Goal: Understand process/instructions: Learn how to perform a task or action

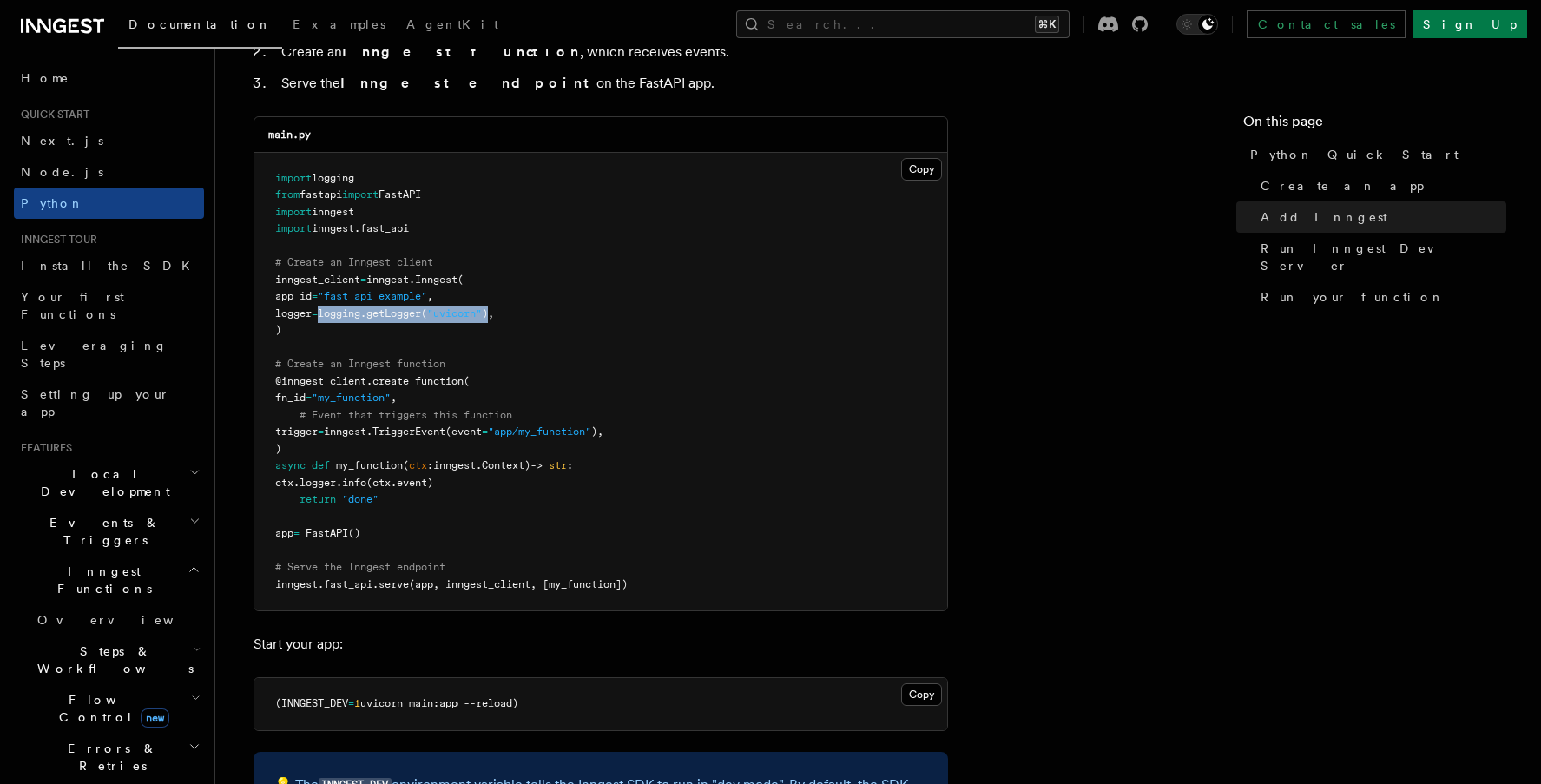
click at [130, 458] on h2 "Local Development" at bounding box center [109, 482] width 190 height 49
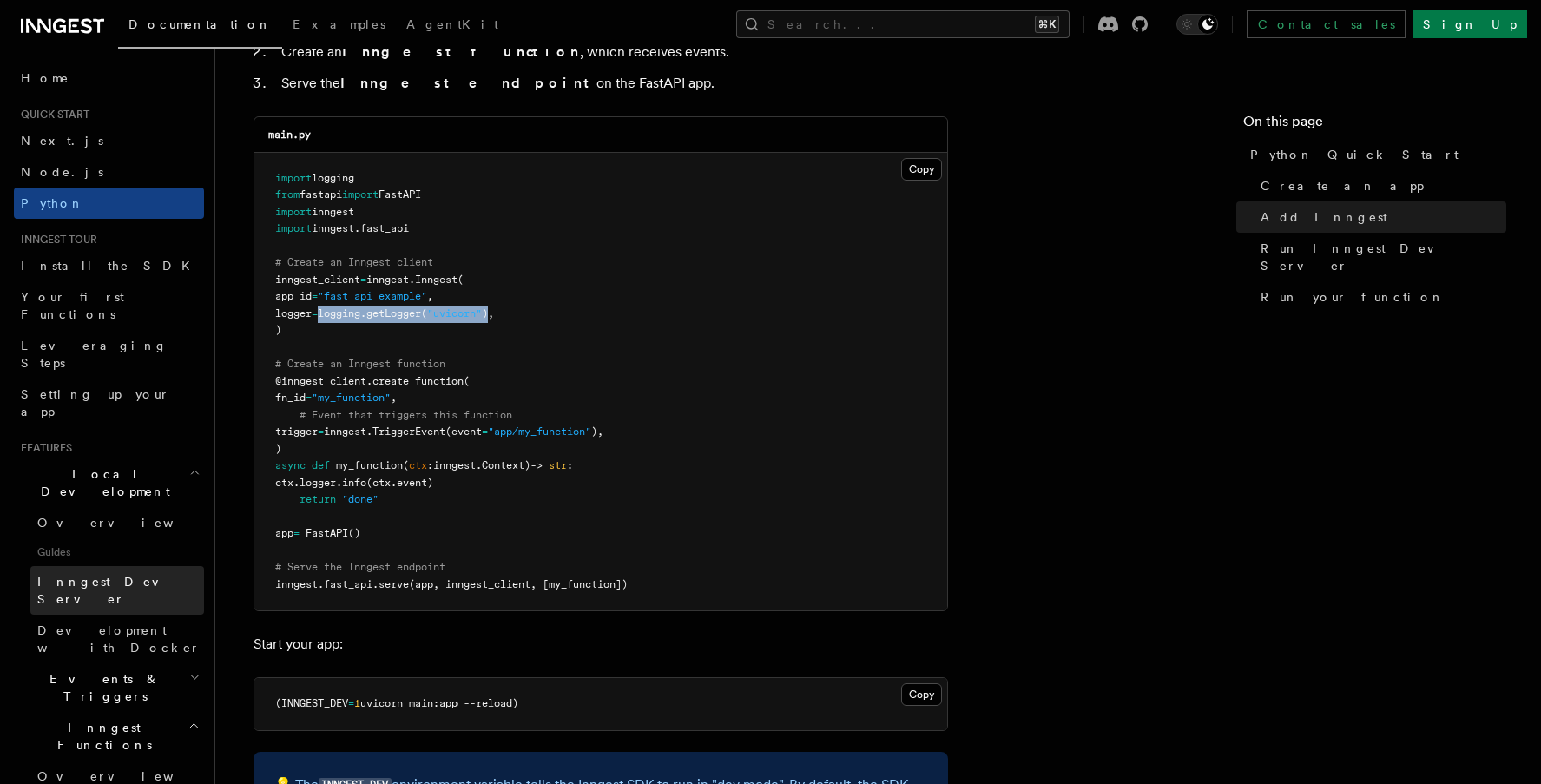
click at [123, 574] on span "Inngest Dev Server" at bounding box center [111, 590] width 148 height 31
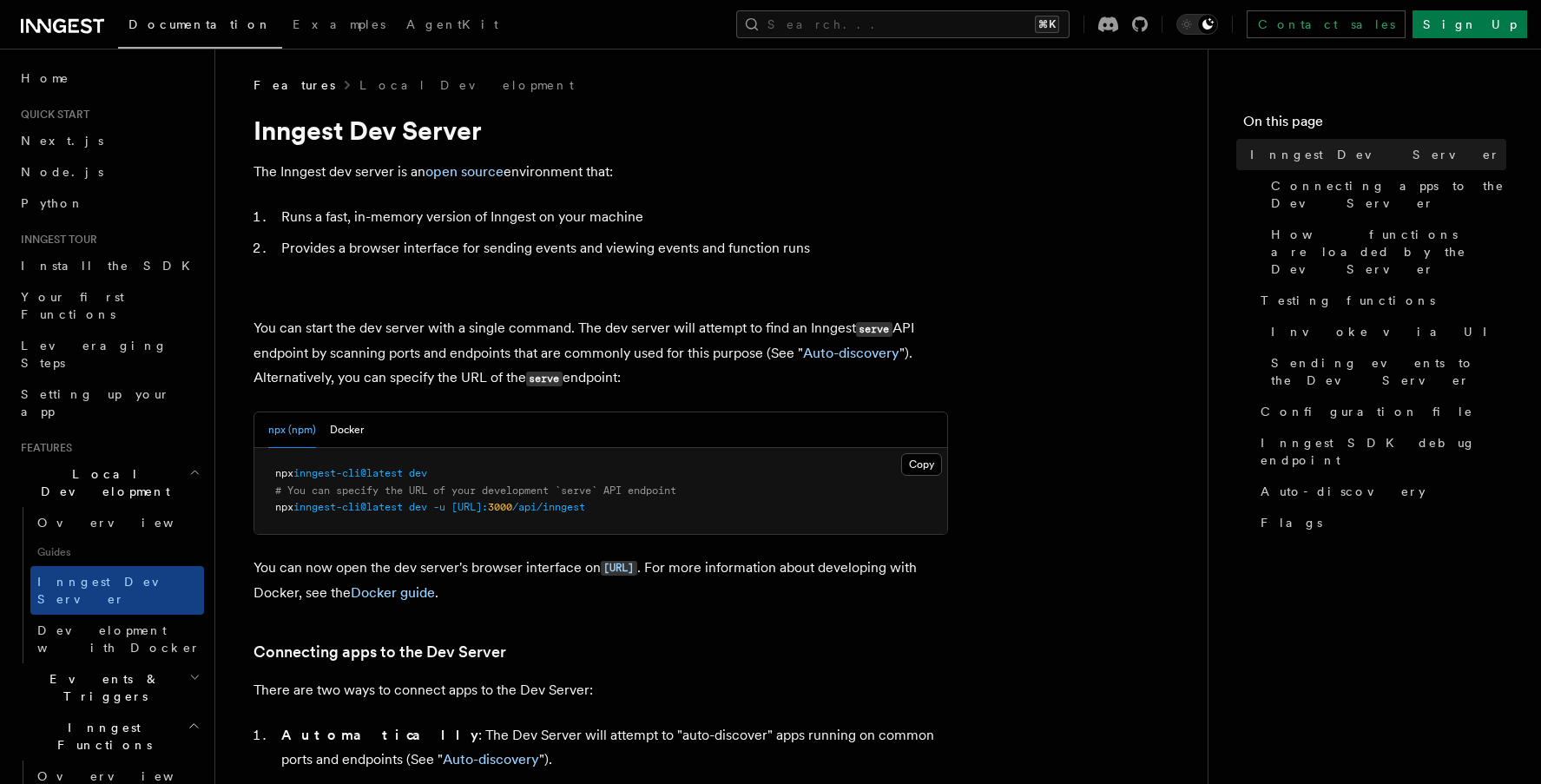
scroll to position [527, 0]
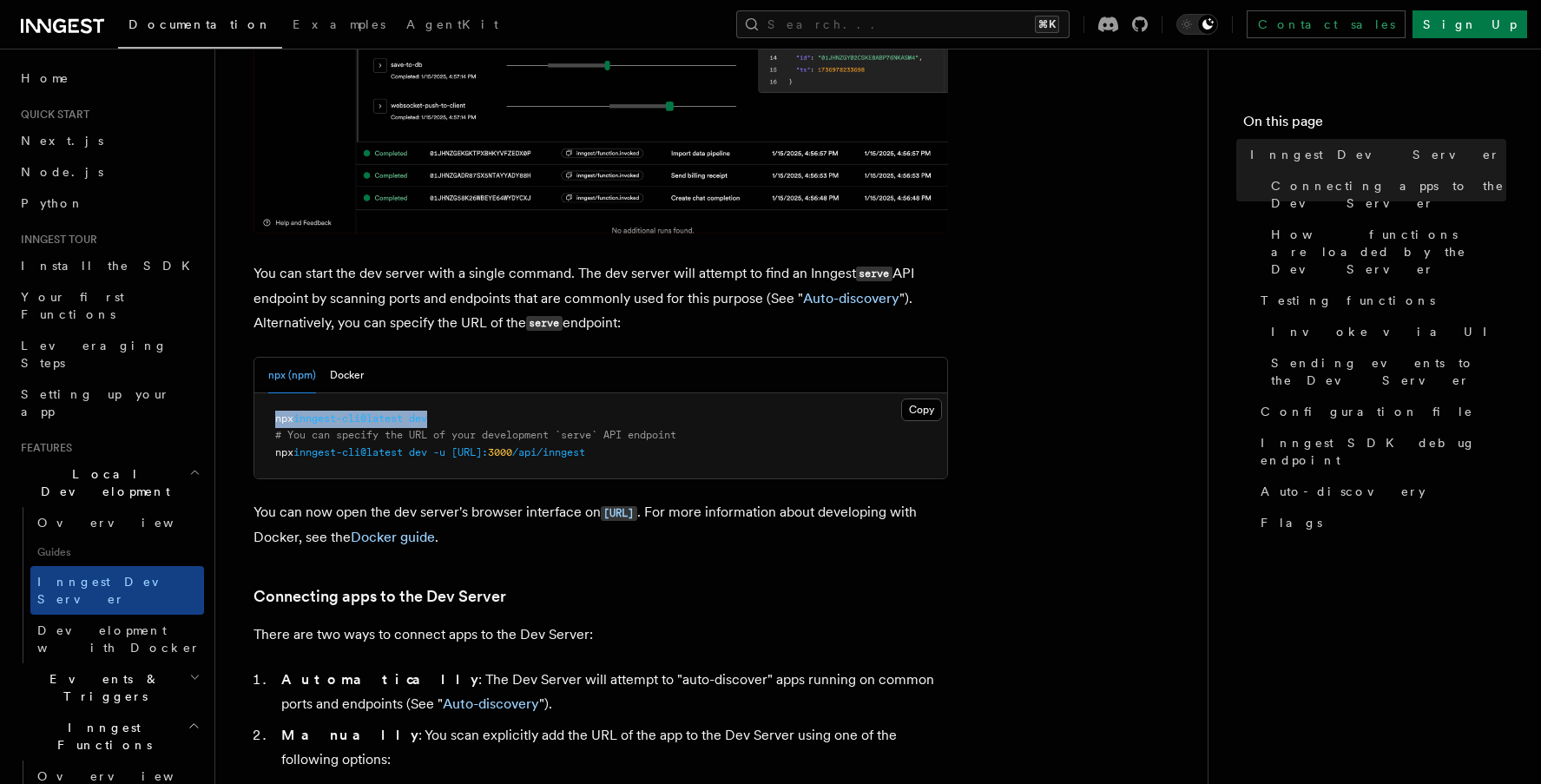
drag, startPoint x: 432, startPoint y: 418, endPoint x: 266, endPoint y: 419, distance: 166.0
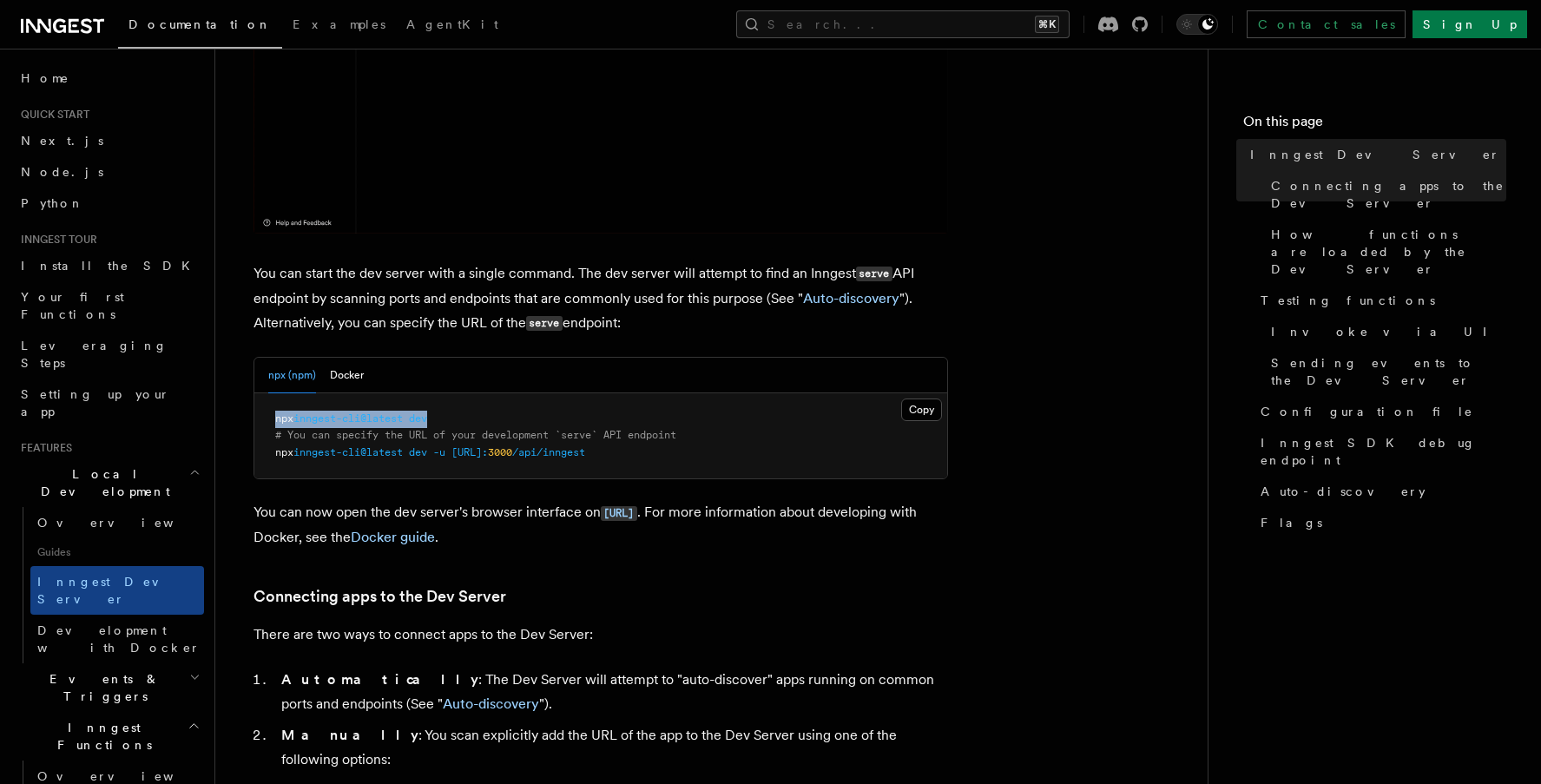
click at [266, 419] on pre "npx inngest-cli@latest dev # You can specify the URL of your development `serve…" at bounding box center [600, 436] width 693 height 86
click at [449, 422] on pre "npx inngest-cli@latest dev # You can specify the URL of your development `serve…" at bounding box center [600, 436] width 693 height 86
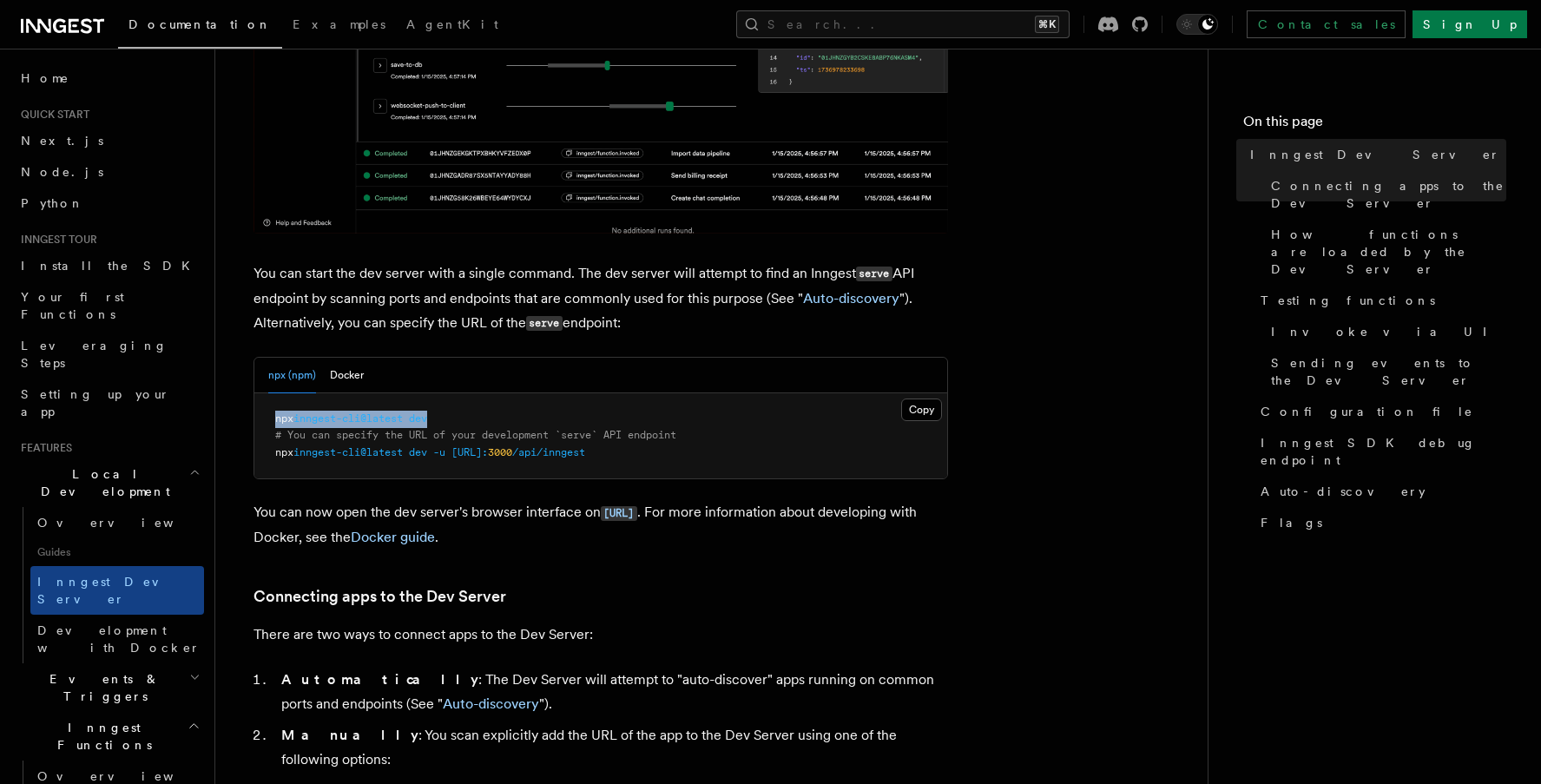
drag, startPoint x: 451, startPoint y: 420, endPoint x: 253, endPoint y: 421, distance: 198.0
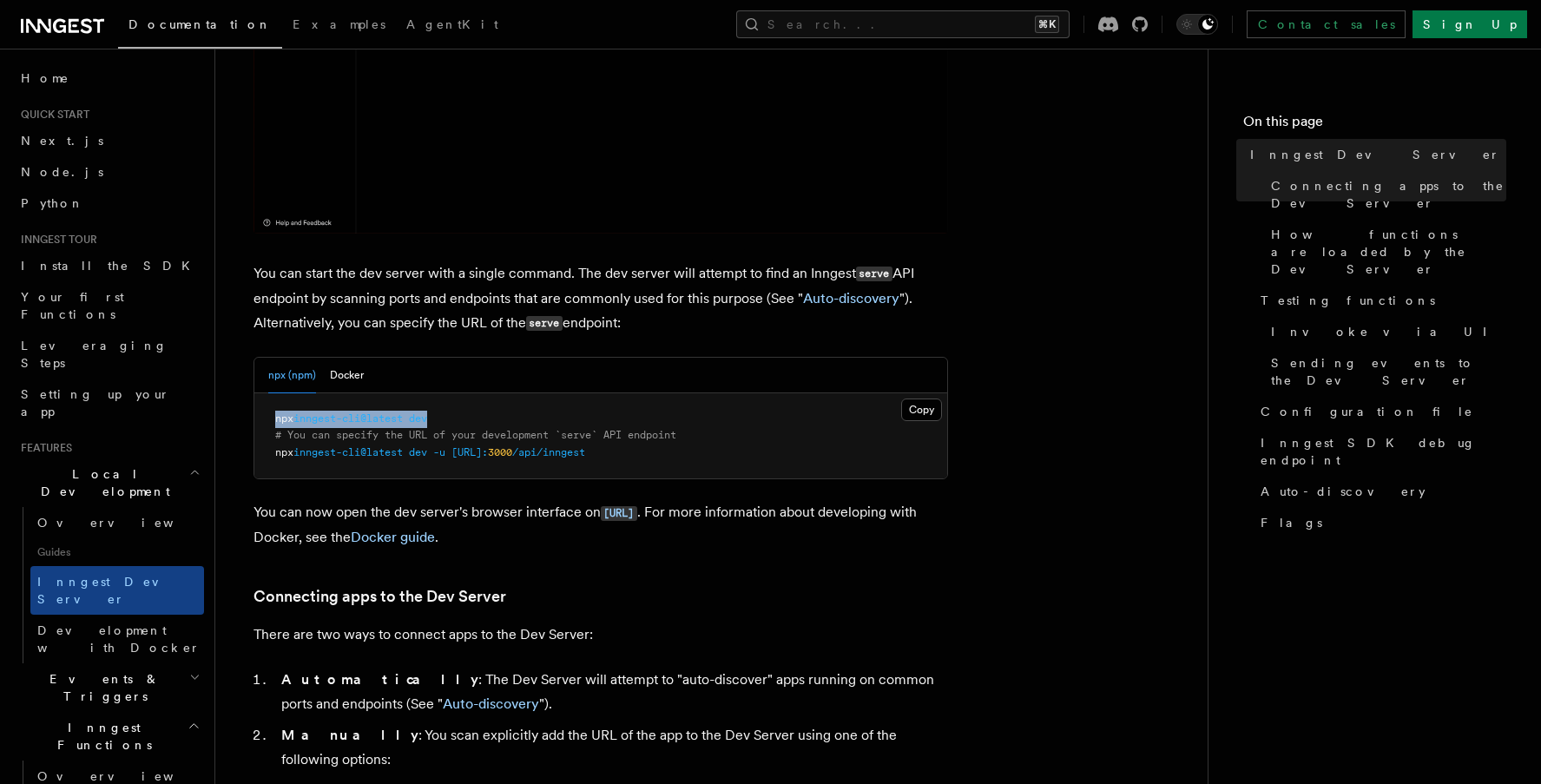
click at [254, 421] on pre "npx inngest-cli@latest dev # You can specify the URL of your development `serve…" at bounding box center [600, 436] width 693 height 86
copy span "npx inngest-cli@latest dev"
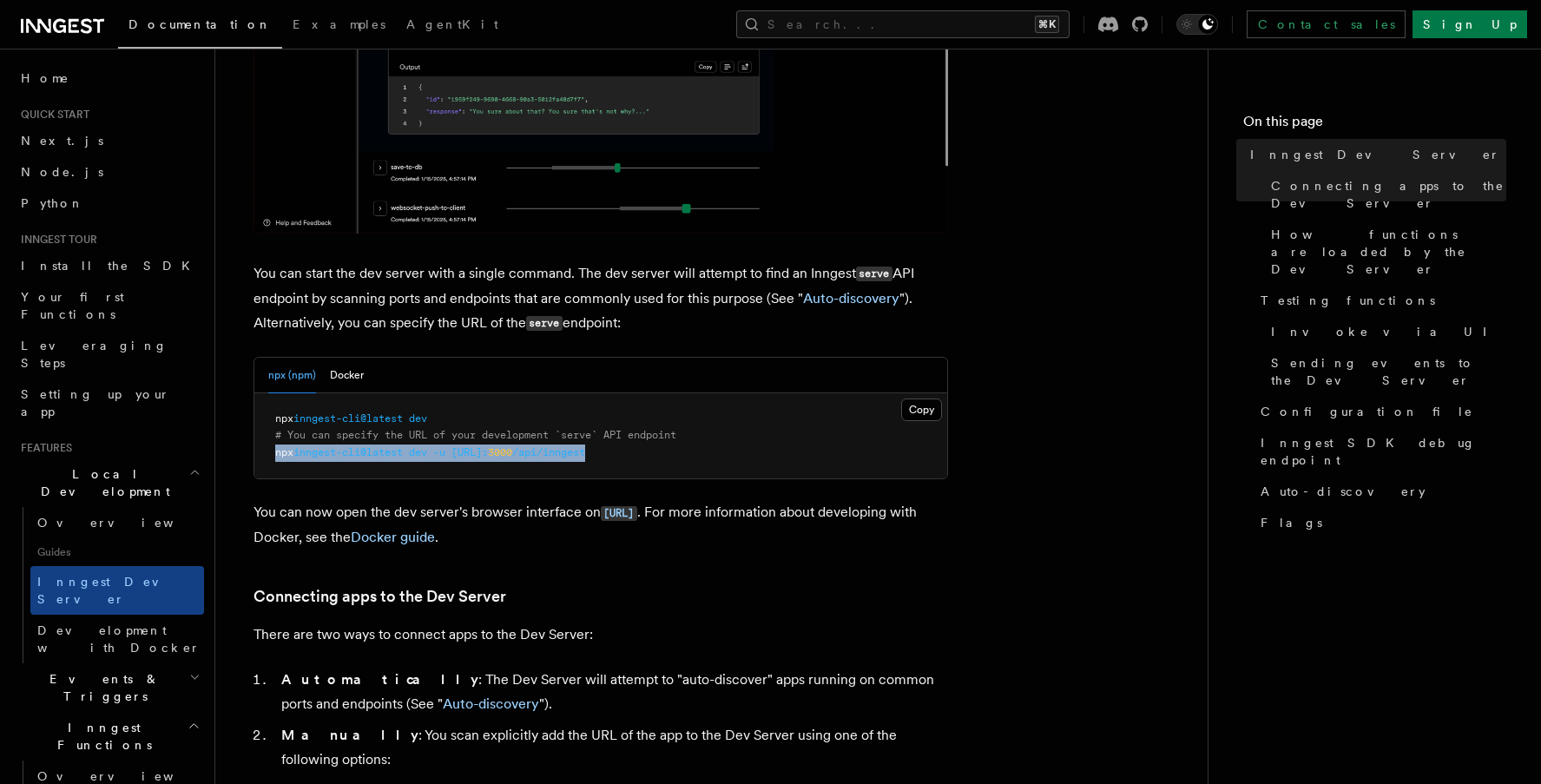
drag, startPoint x: 687, startPoint y: 450, endPoint x: 265, endPoint y: 455, distance: 422.0
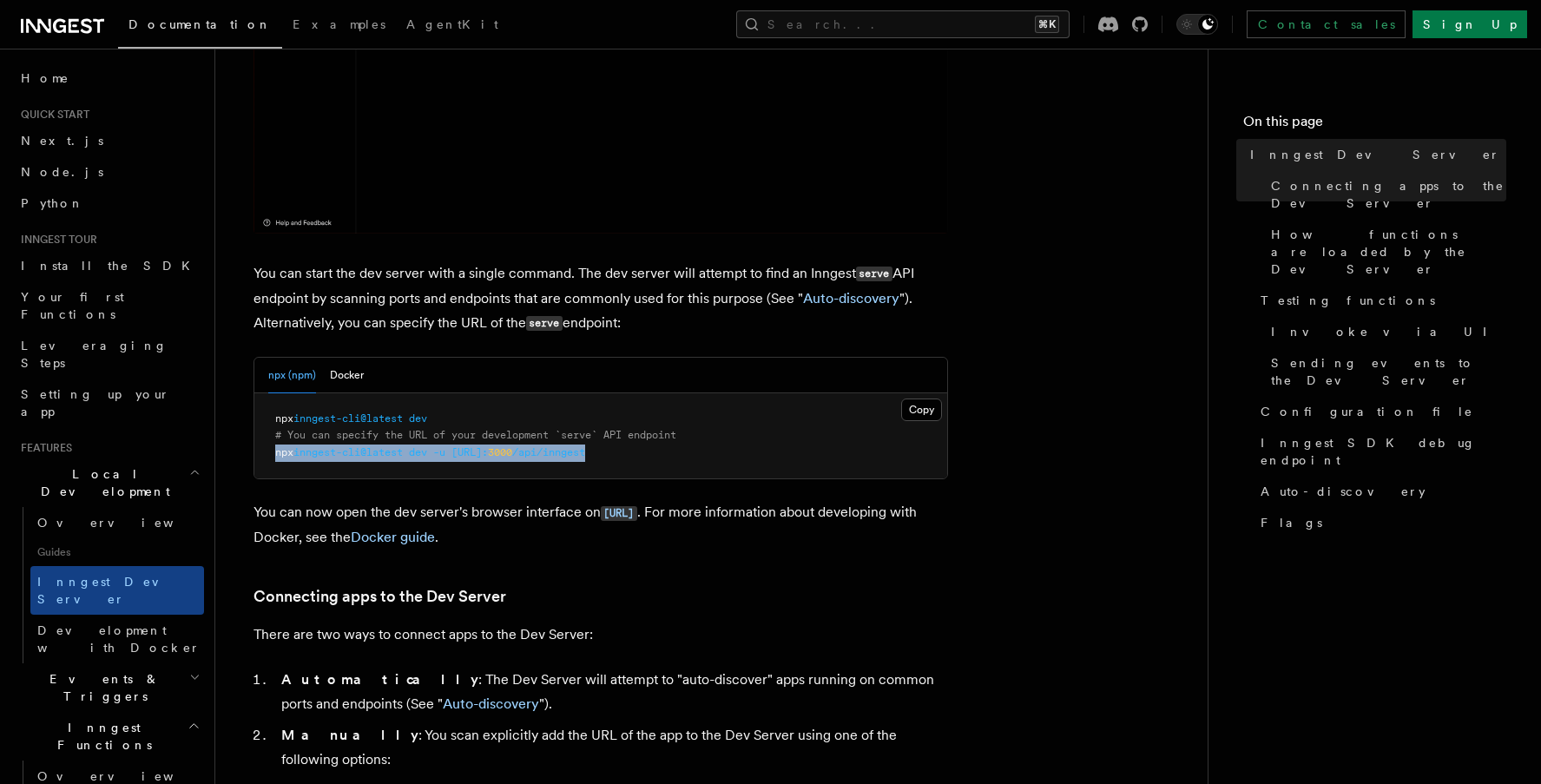
click at [265, 455] on pre "npx inngest-cli@latest dev # You can specify the URL of your development `serve…" at bounding box center [600, 436] width 693 height 86
copy span "npx inngest-cli@latest dev -u [URL]: 3000 /api/inngest"
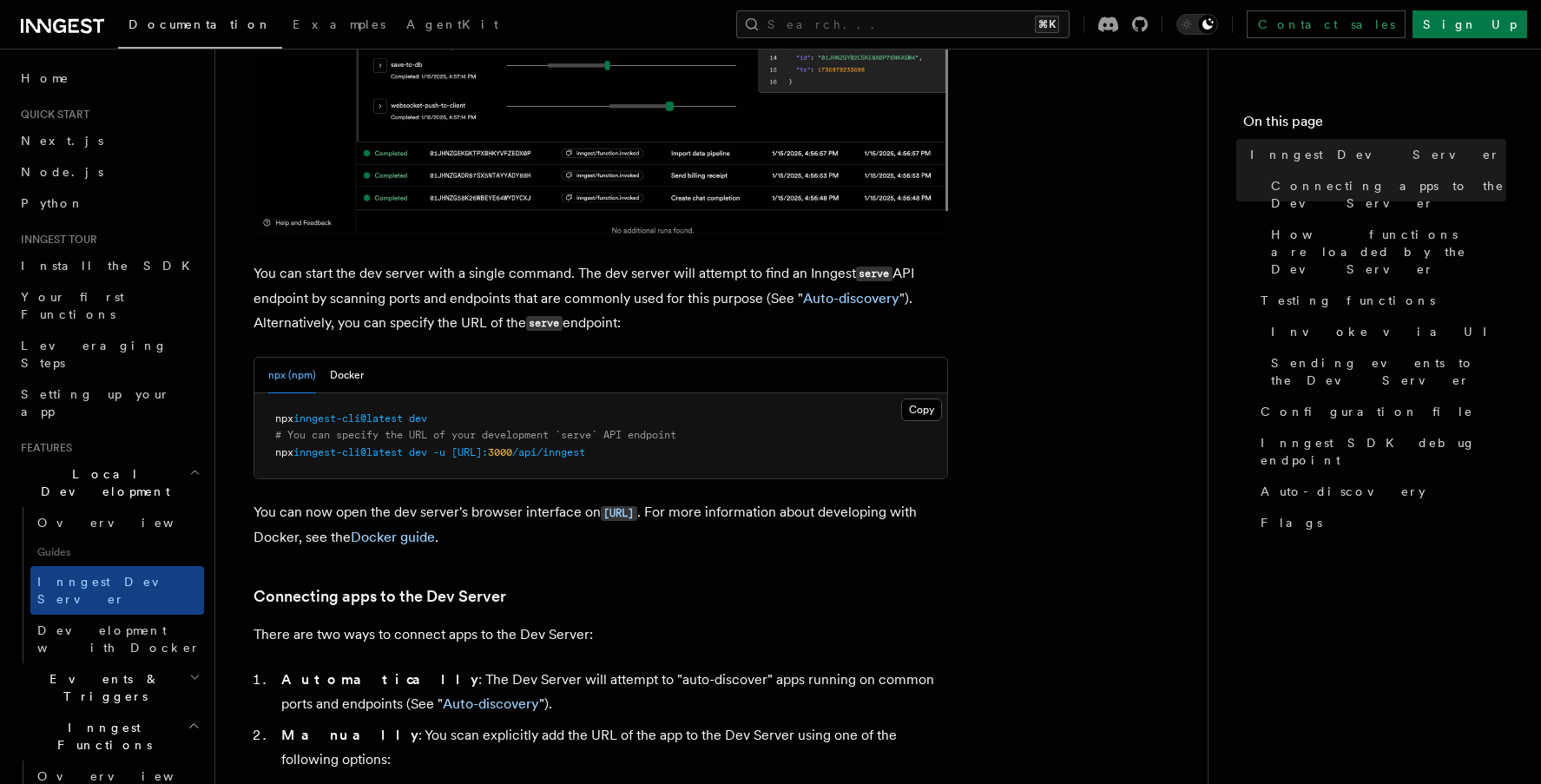
drag, startPoint x: 443, startPoint y: 414, endPoint x: 471, endPoint y: 417, distance: 28.2
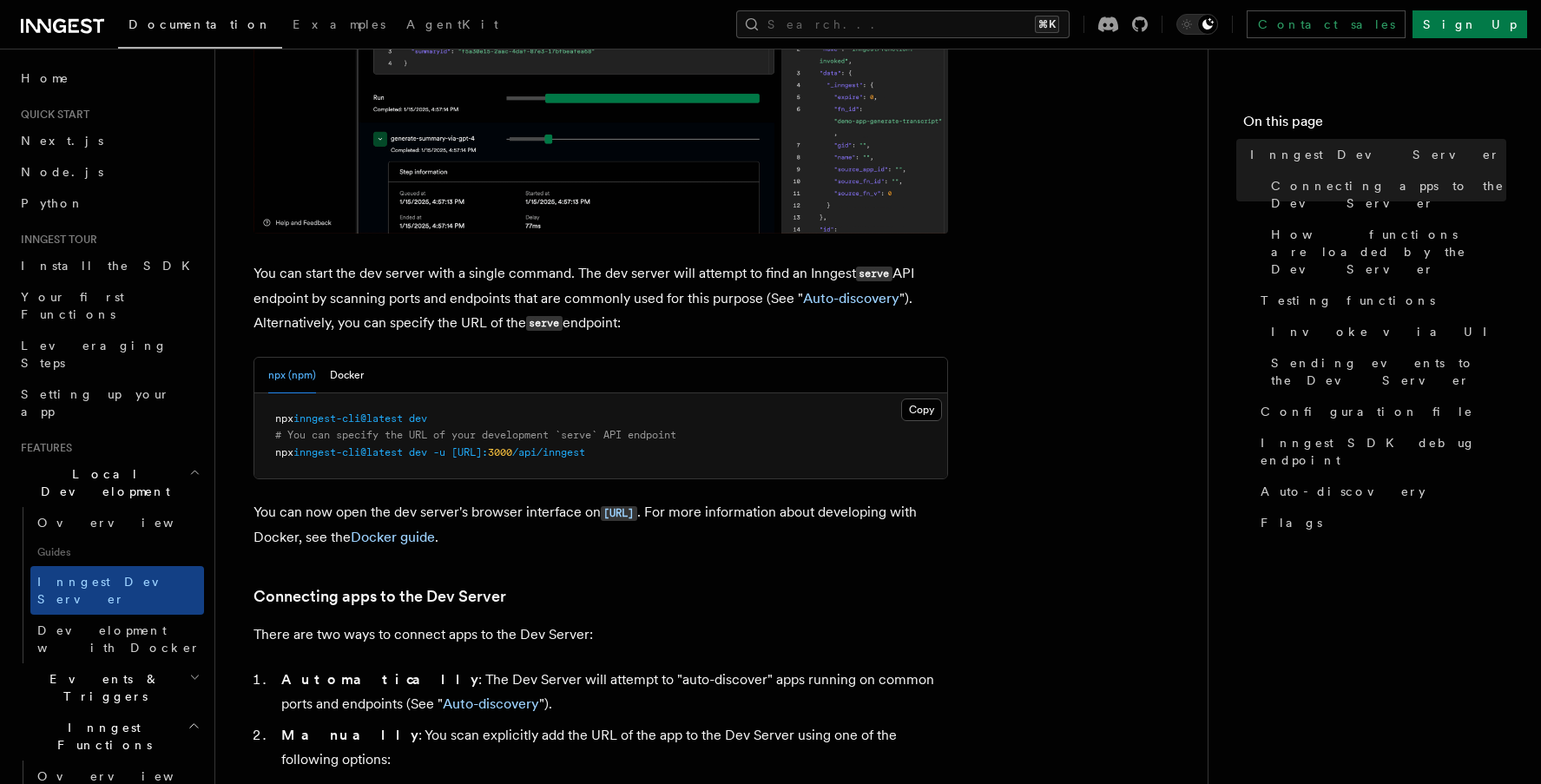
click at [443, 414] on pre "npx inngest-cli@latest dev # You can specify the URL of your development `serve…" at bounding box center [600, 436] width 693 height 86
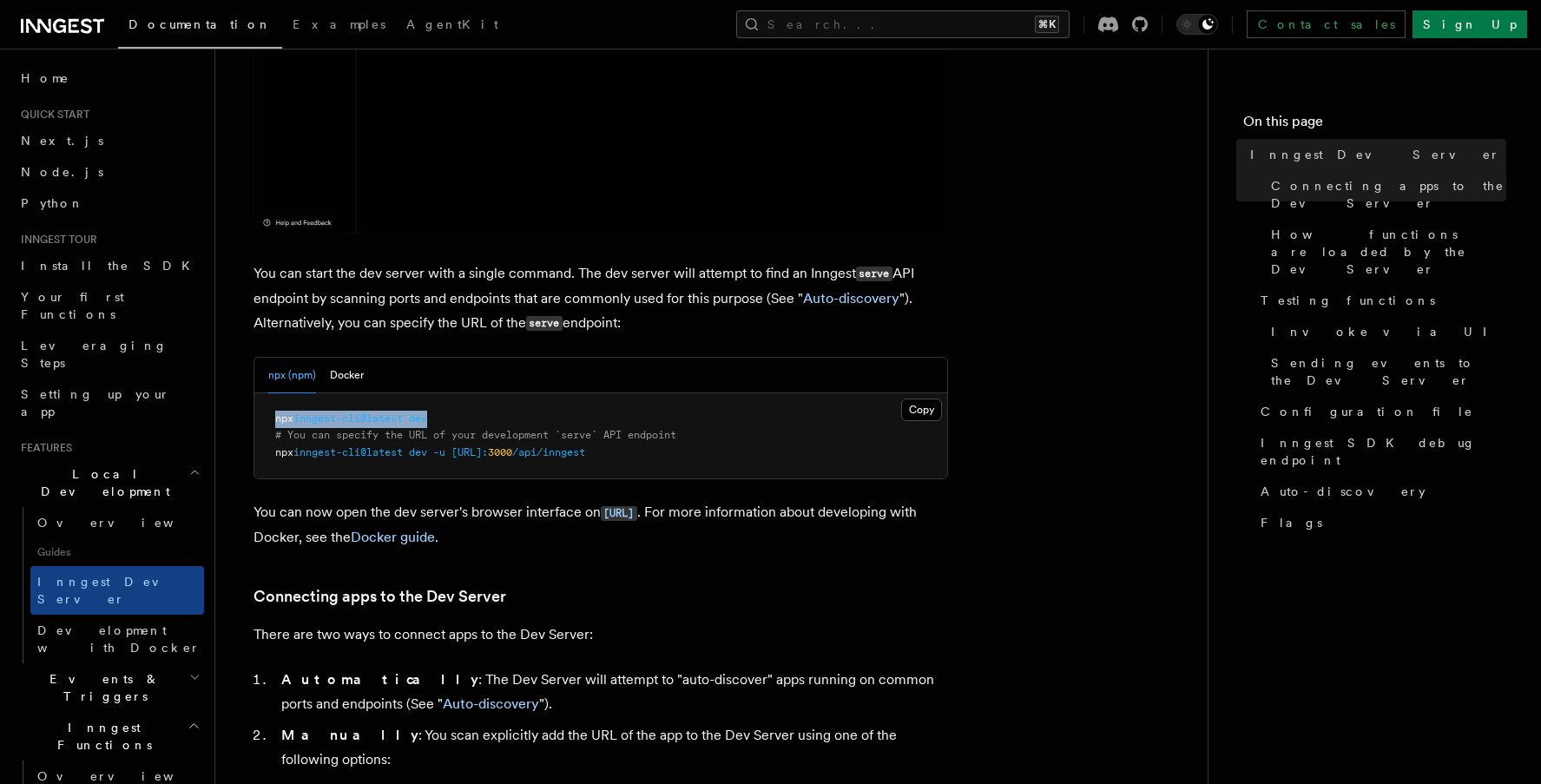
drag, startPoint x: 389, startPoint y: 420, endPoint x: 255, endPoint y: 417, distance: 134.0
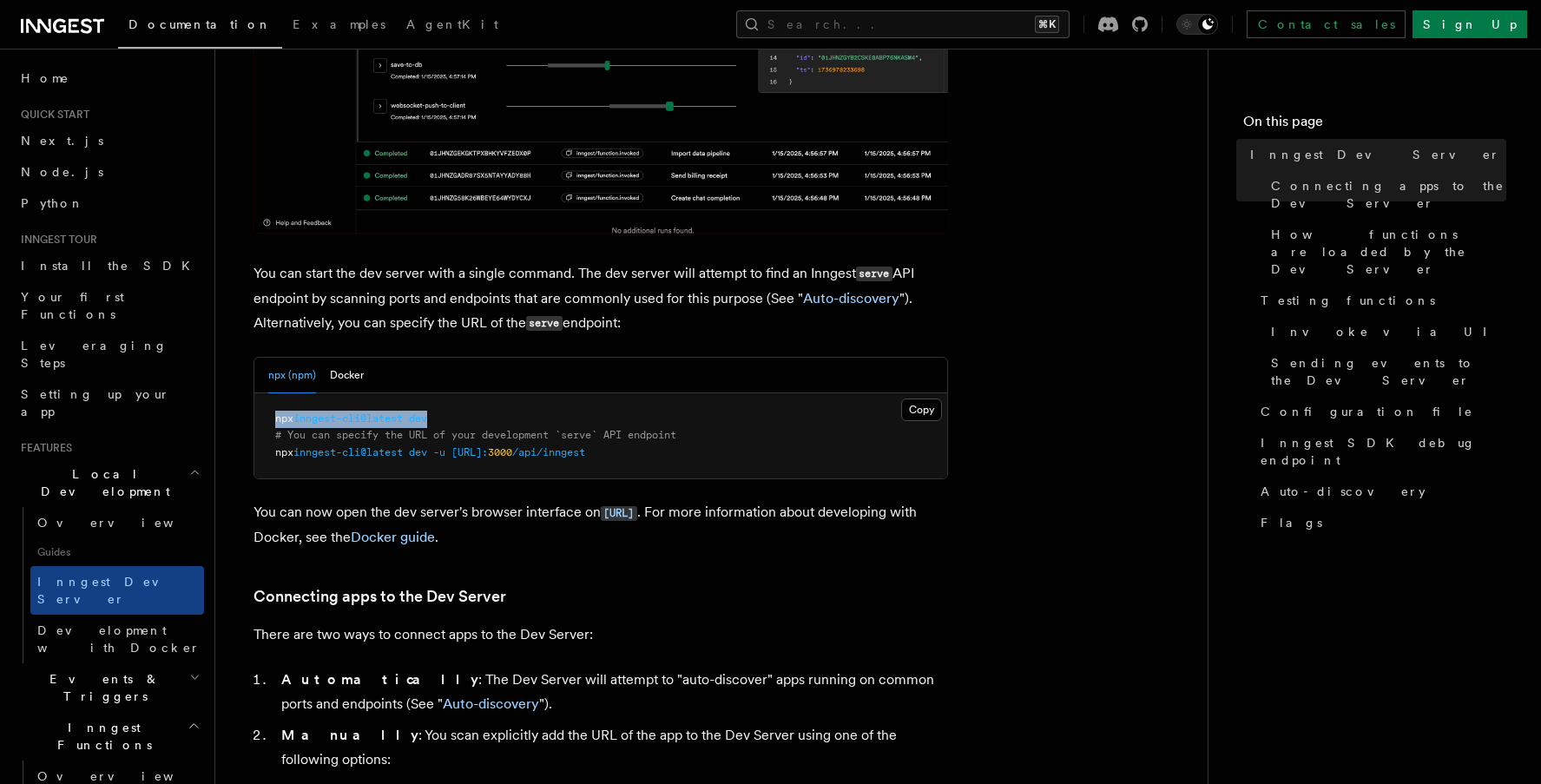
click at [255, 417] on pre "npx inngest-cli@latest dev # You can specify the URL of your development `serve…" at bounding box center [600, 436] width 693 height 86
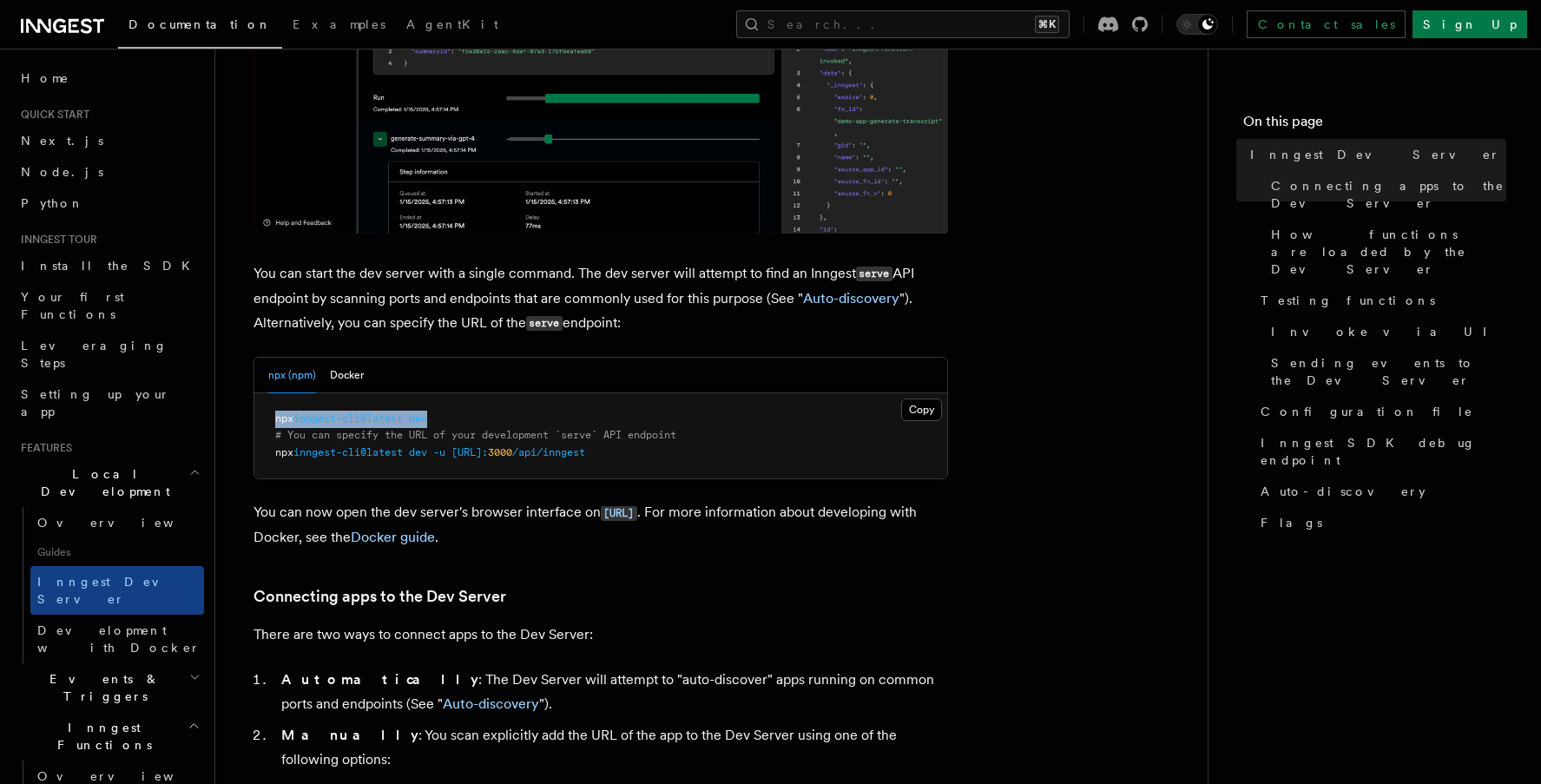
copy span "npx inngest-cli@latest dev"
